Goal: Task Accomplishment & Management: Use online tool/utility

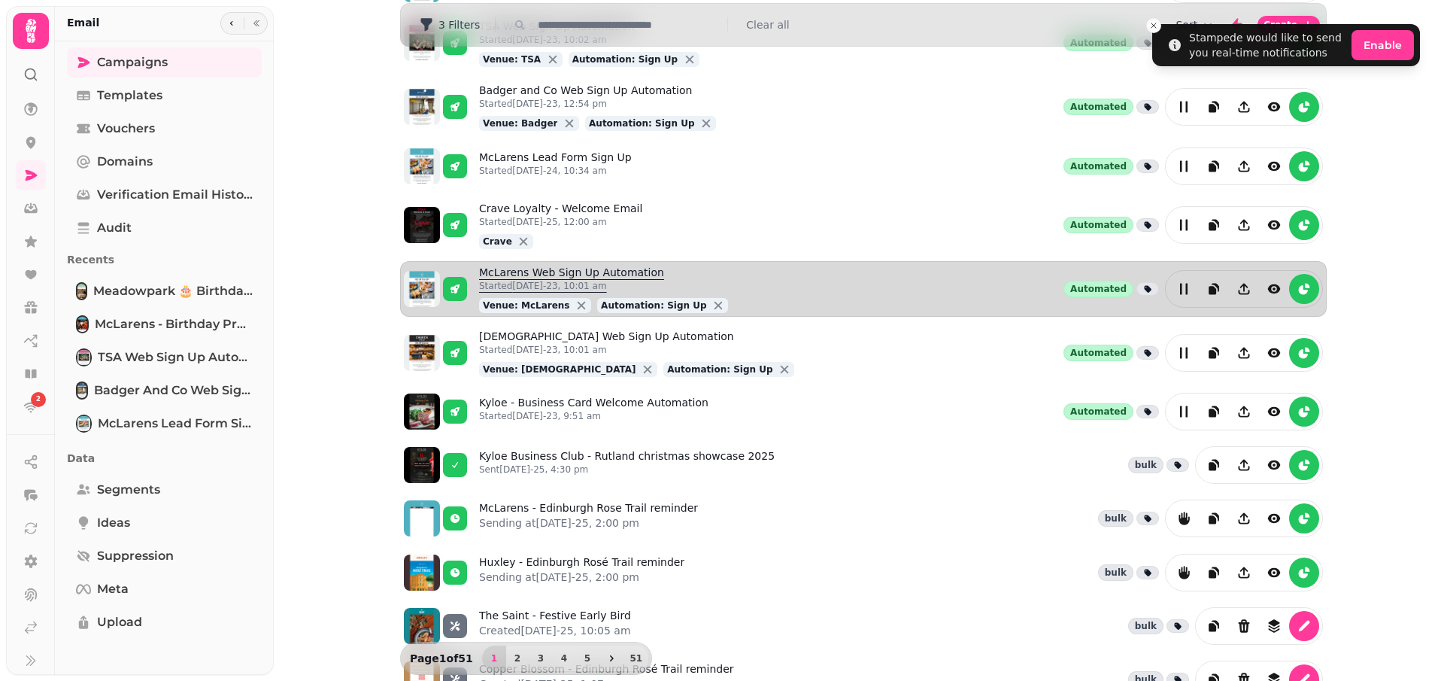
scroll to position [254, 0]
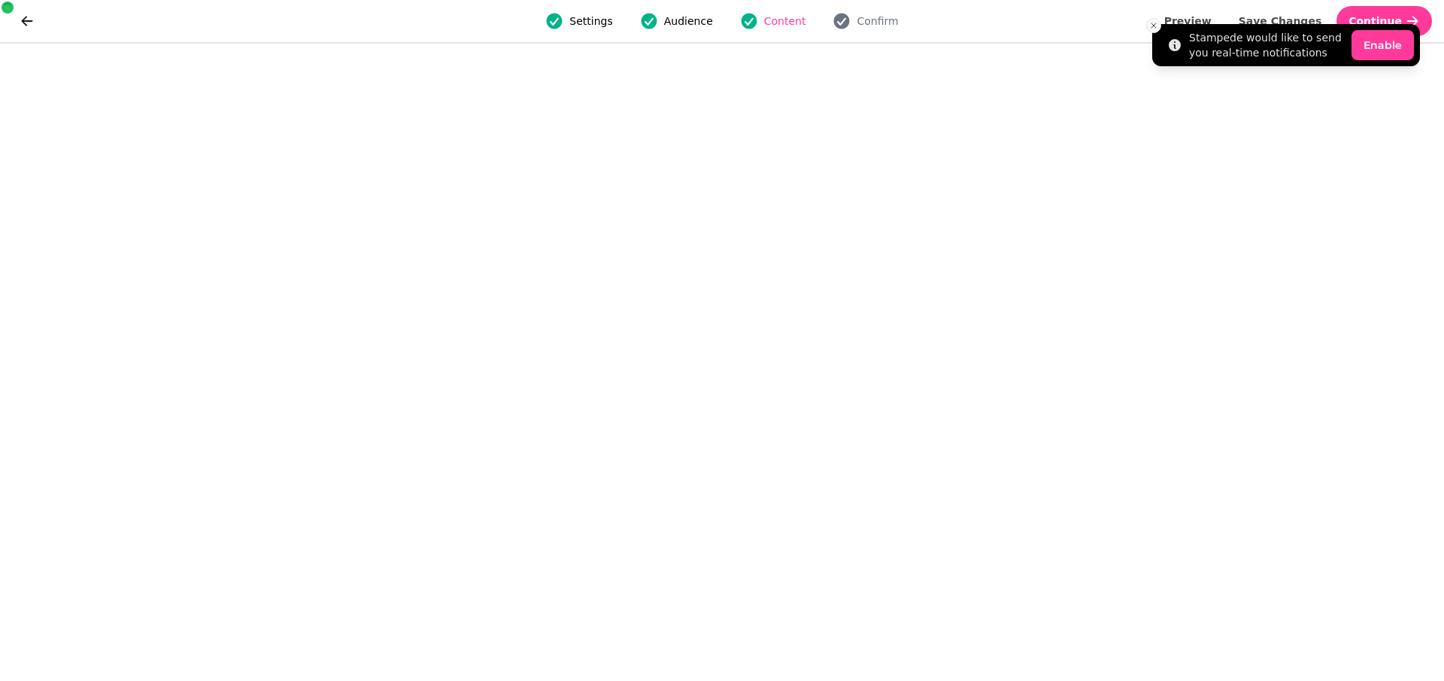
click at [1151, 24] on icon "Close toast" at bounding box center [1153, 25] width 9 height 9
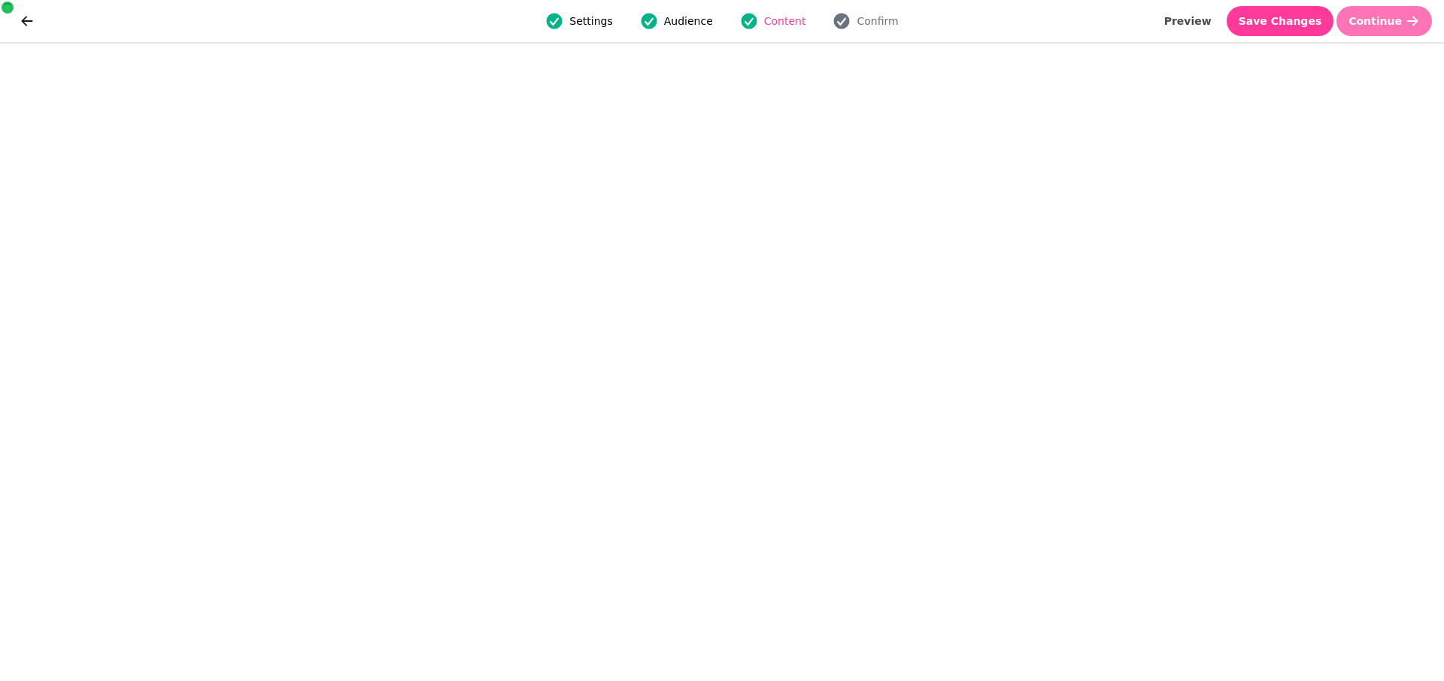
click at [1375, 20] on span "Continue" at bounding box center [1374, 21] width 53 height 11
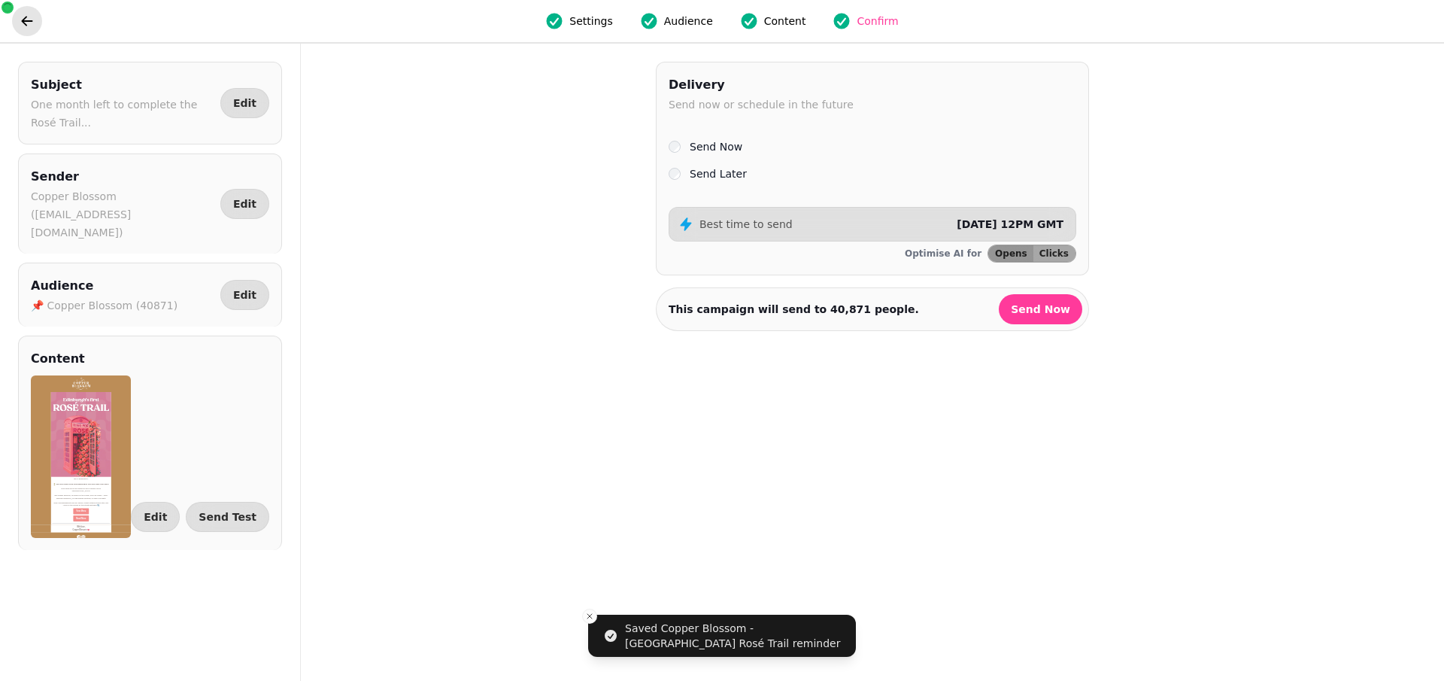
click at [33, 18] on icon "go back" at bounding box center [27, 21] width 15 height 15
